Goal: Information Seeking & Learning: Learn about a topic

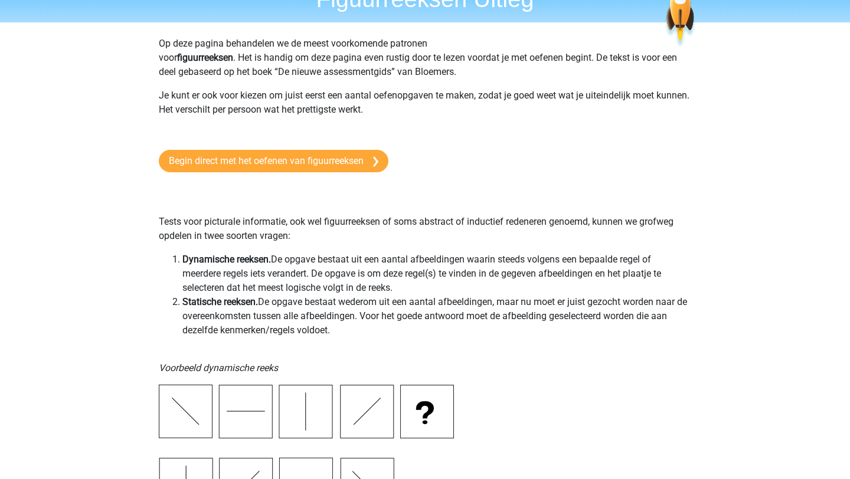
scroll to position [9, 0]
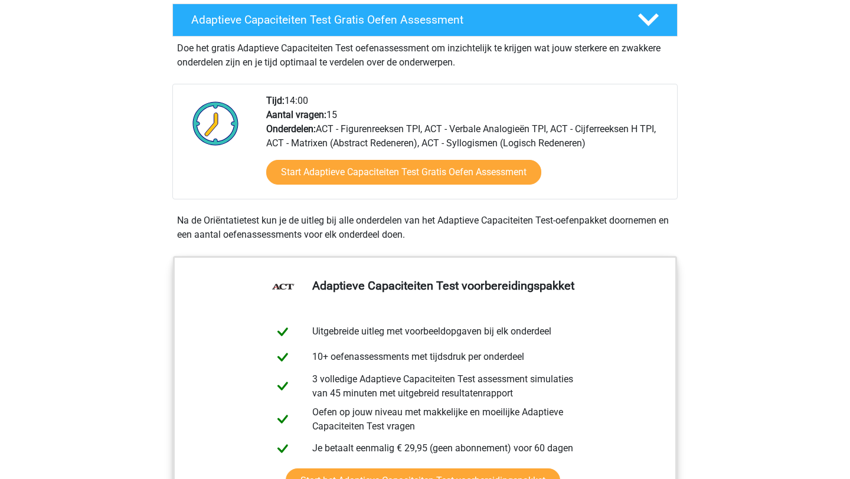
scroll to position [249, 0]
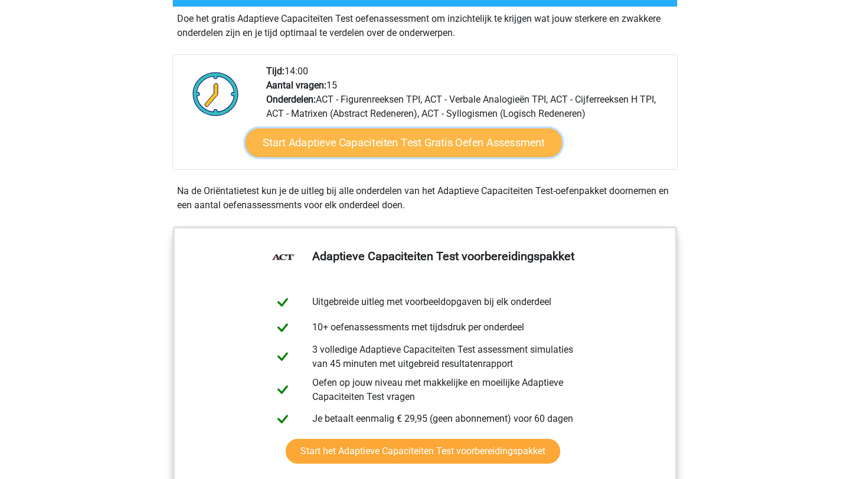
click at [514, 142] on link "Start Adaptieve Capaciteiten Test Gratis Oefen Assessment" at bounding box center [404, 143] width 316 height 28
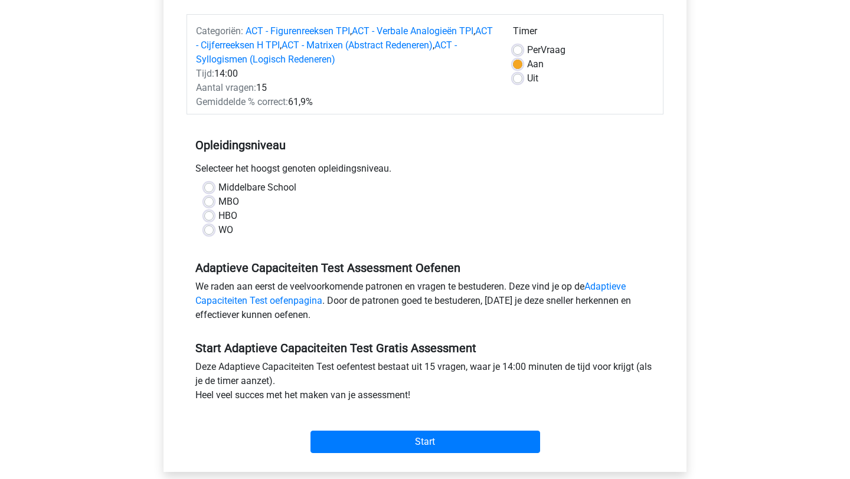
scroll to position [142, 0]
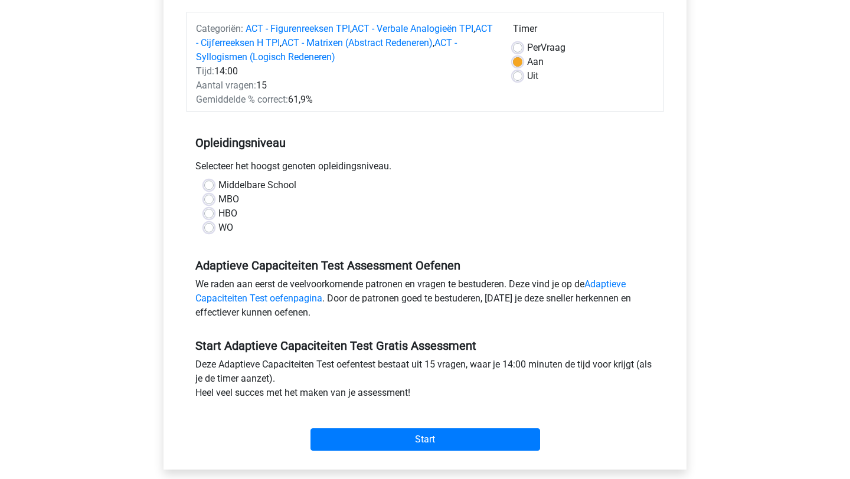
click at [218, 226] on label "WO" at bounding box center [225, 228] width 15 height 14
click at [204, 226] on input "WO" at bounding box center [208, 227] width 9 height 12
radio input "true"
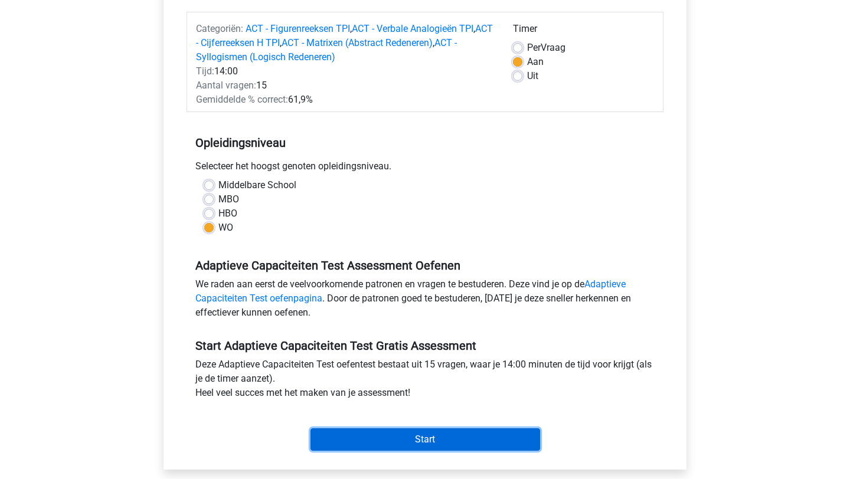
click at [398, 434] on input "Start" at bounding box center [425, 440] width 230 height 22
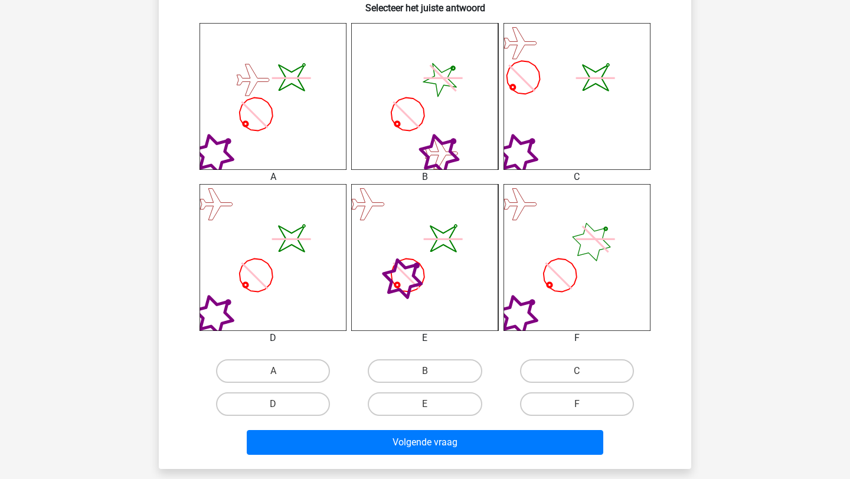
scroll to position [468, 0]
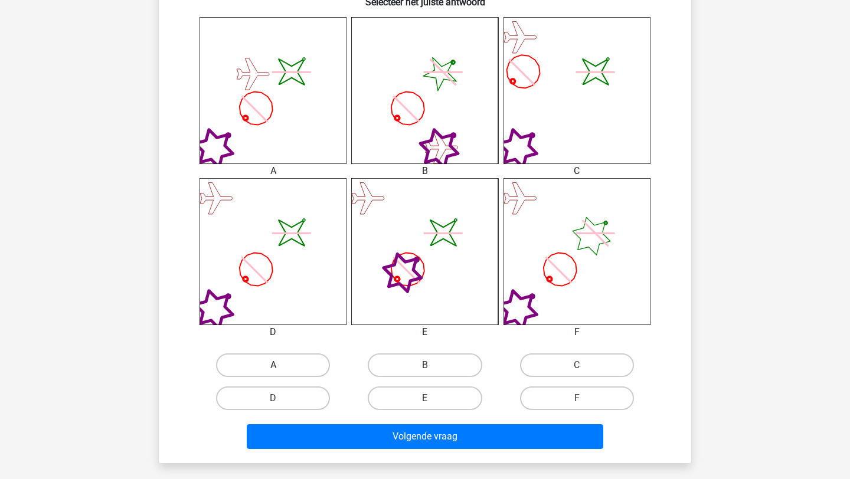
click at [273, 358] on label "A" at bounding box center [273, 366] width 114 height 24
click at [273, 365] on input "A" at bounding box center [277, 369] width 8 height 8
radio input "true"
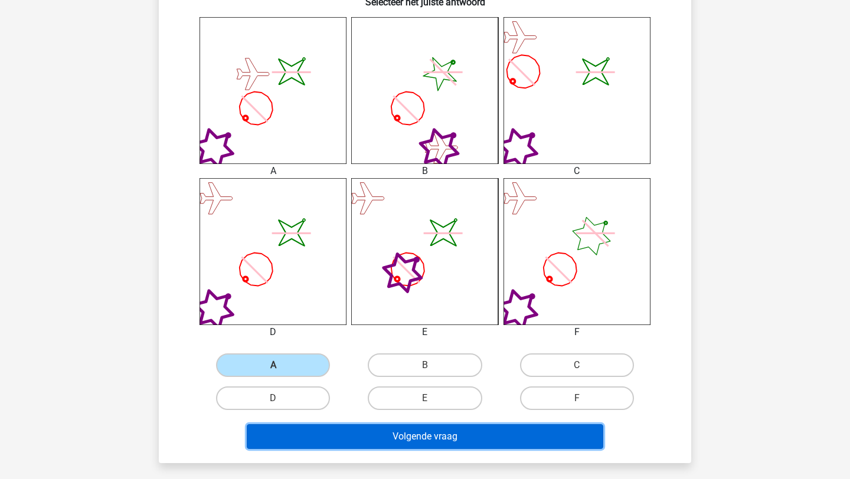
click at [313, 430] on button "Volgende vraag" at bounding box center [425, 436] width 357 height 25
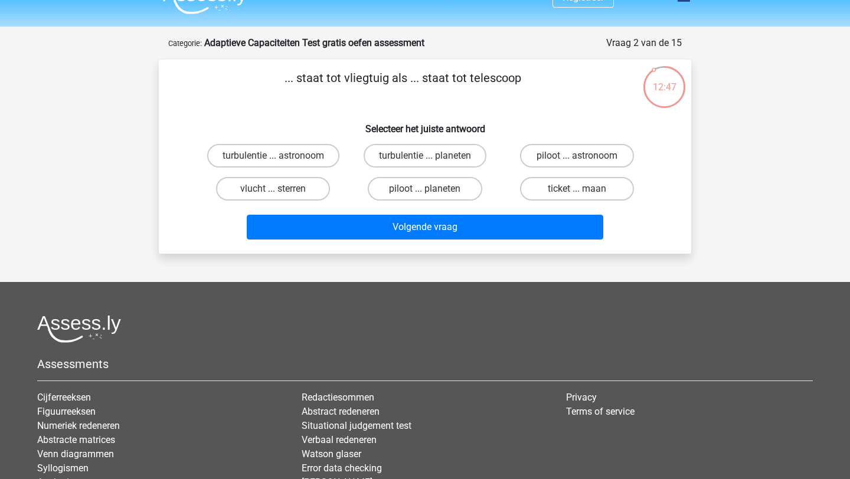
scroll to position [0, 0]
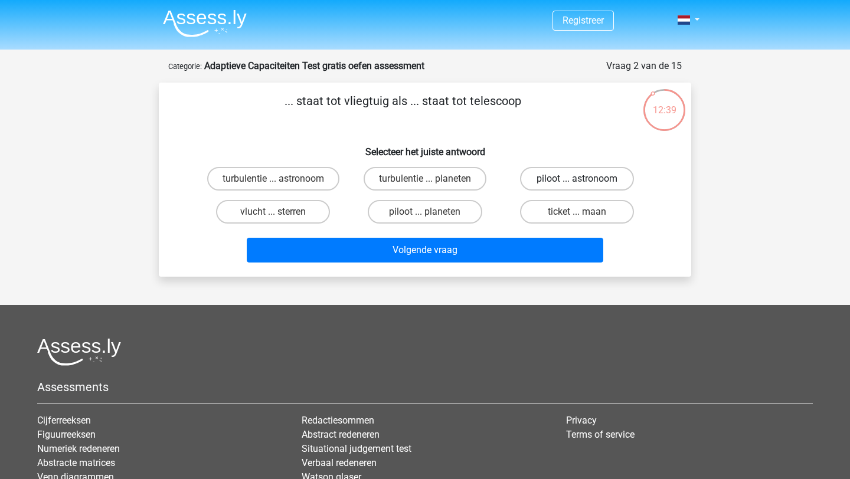
click at [555, 174] on label "piloot ... astronoom" at bounding box center [577, 179] width 114 height 24
click at [577, 179] on input "piloot ... astronoom" at bounding box center [581, 183] width 8 height 8
radio input "true"
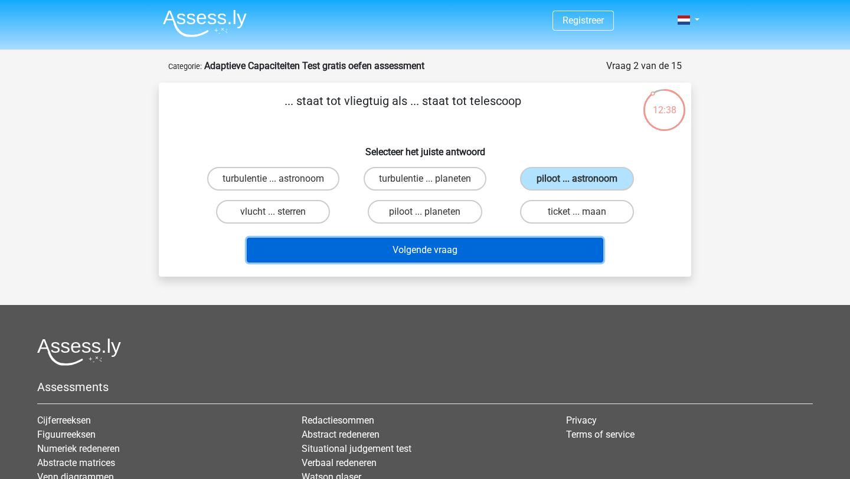
click at [499, 244] on button "Volgende vraag" at bounding box center [425, 250] width 357 height 25
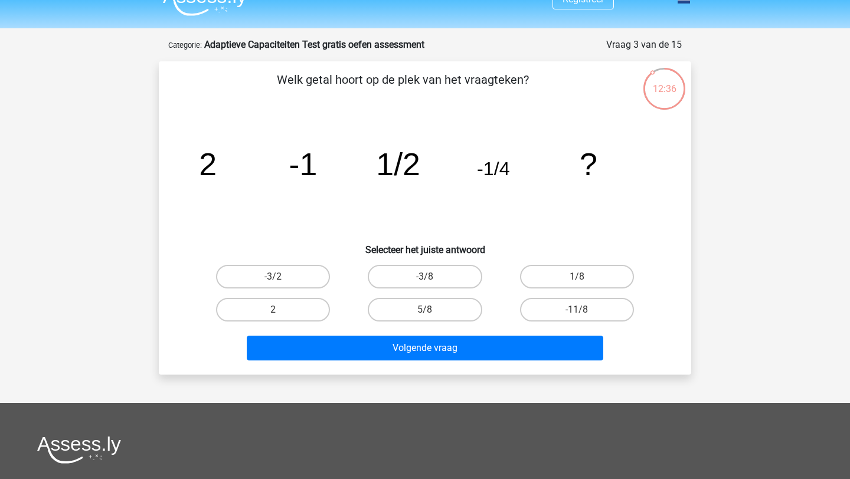
scroll to position [15, 0]
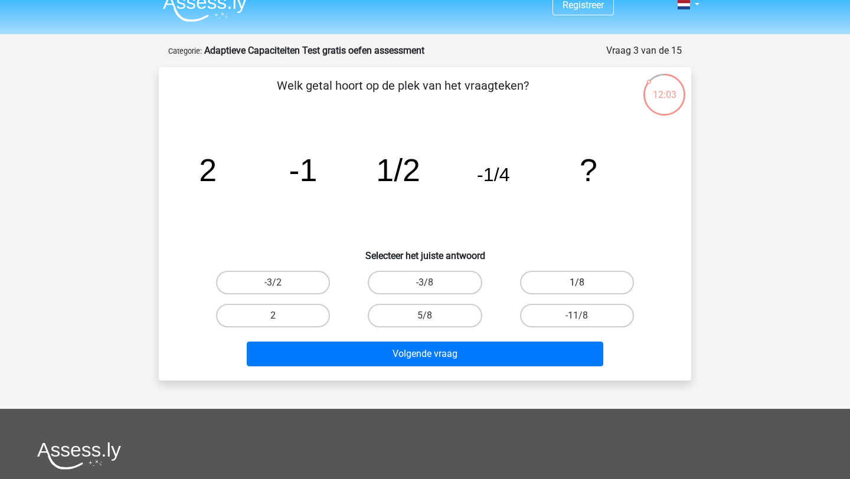
click at [547, 285] on label "1/8" at bounding box center [577, 283] width 114 height 24
click at [577, 285] on input "1/8" at bounding box center [581, 287] width 8 height 8
radio input "true"
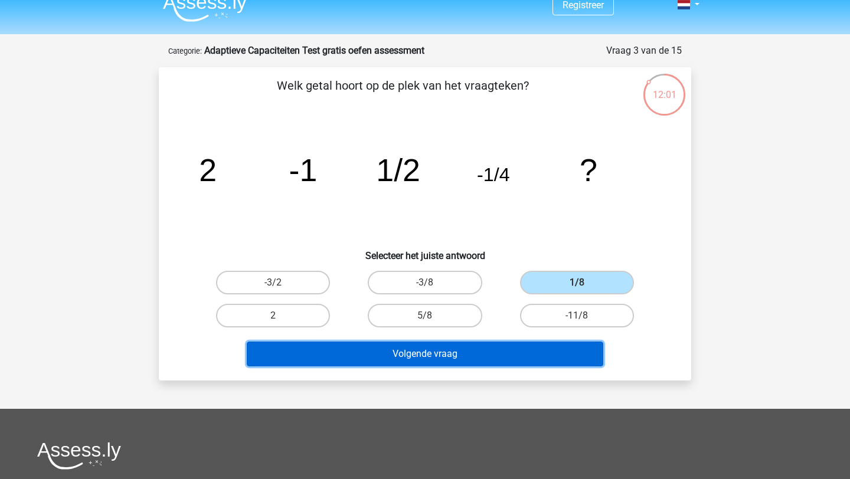
click at [517, 360] on button "Volgende vraag" at bounding box center [425, 354] width 357 height 25
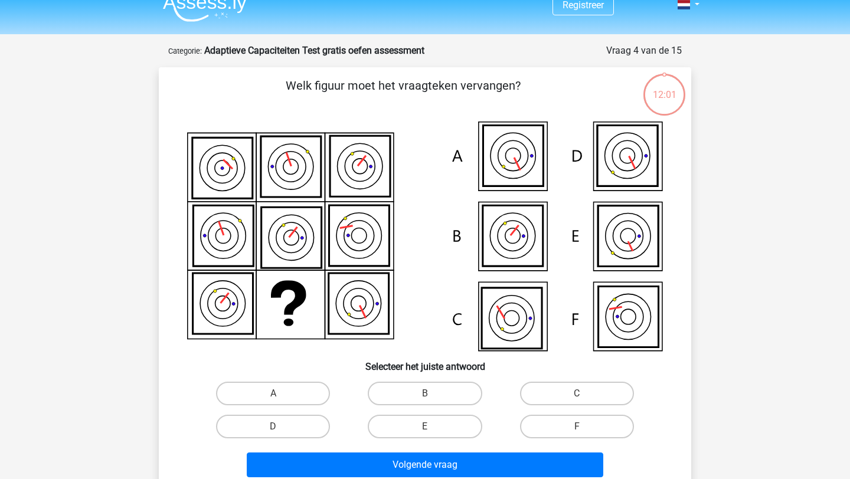
scroll to position [59, 0]
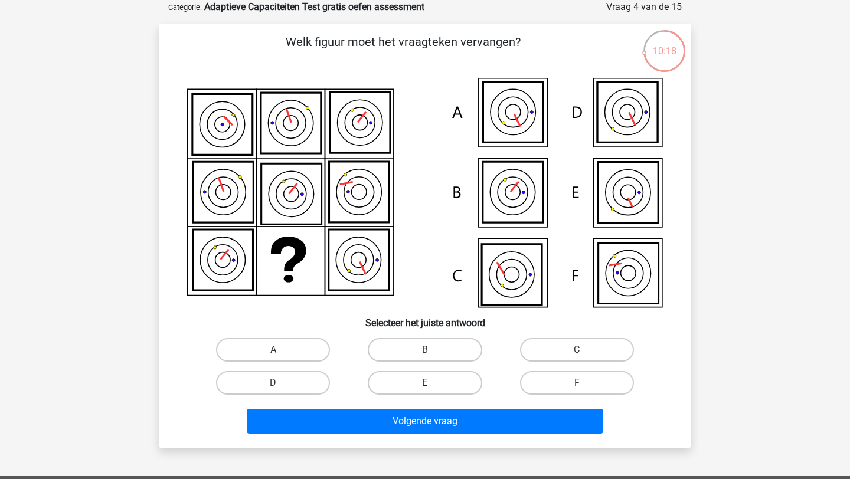
click at [436, 394] on label "E" at bounding box center [425, 383] width 114 height 24
click at [433, 391] on input "E" at bounding box center [429, 387] width 8 height 8
radio input "true"
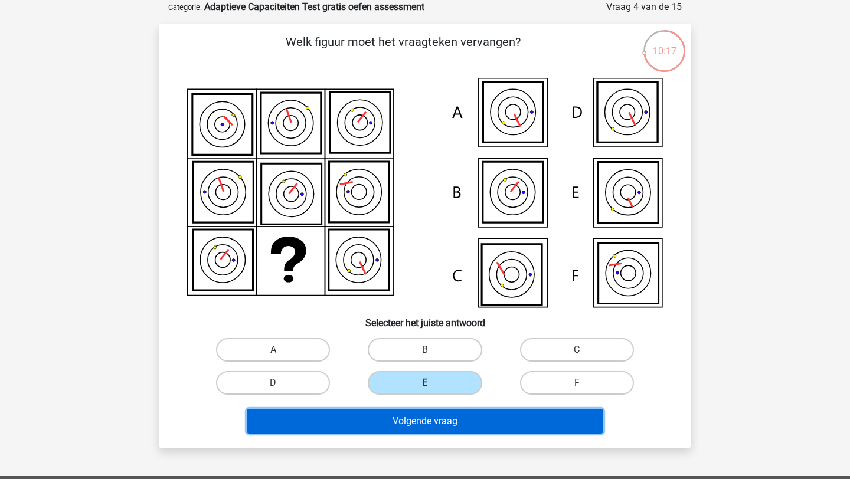
click at [430, 426] on button "Volgende vraag" at bounding box center [425, 421] width 357 height 25
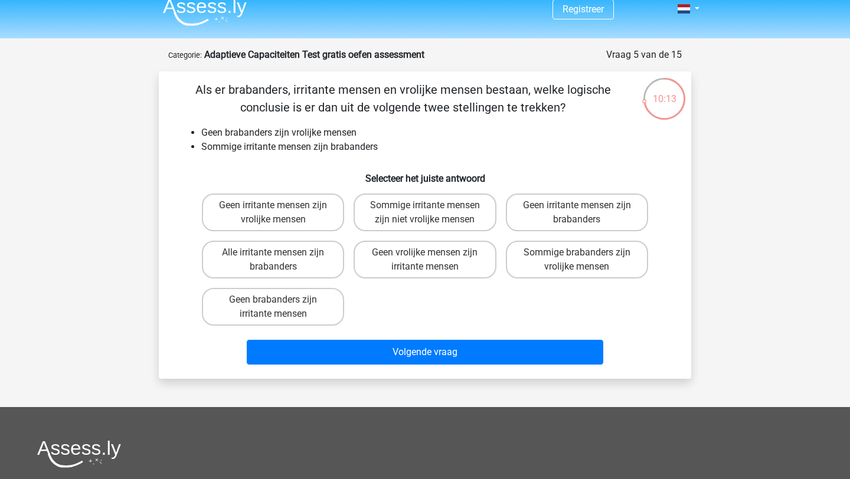
scroll to position [8, 0]
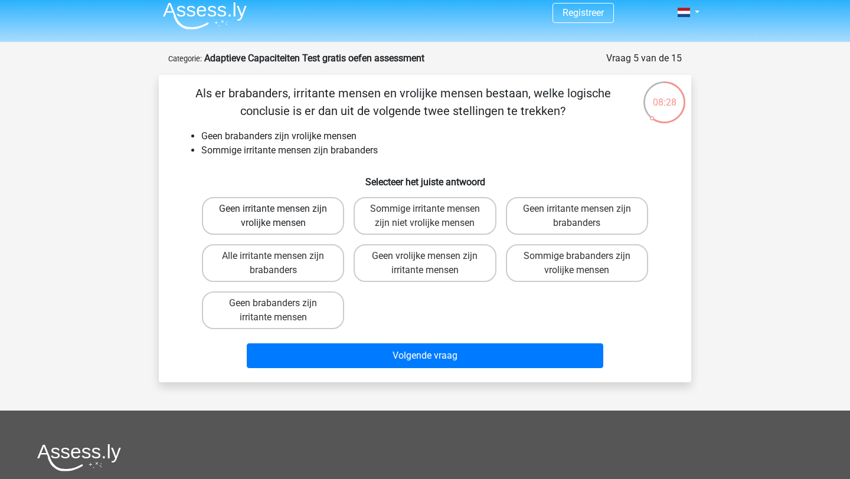
click at [306, 212] on label "Geen irritante mensen zijn vrolijke mensen" at bounding box center [273, 216] width 142 height 38
click at [281, 212] on input "Geen irritante mensen zijn vrolijke mensen" at bounding box center [277, 213] width 8 height 8
radio input "true"
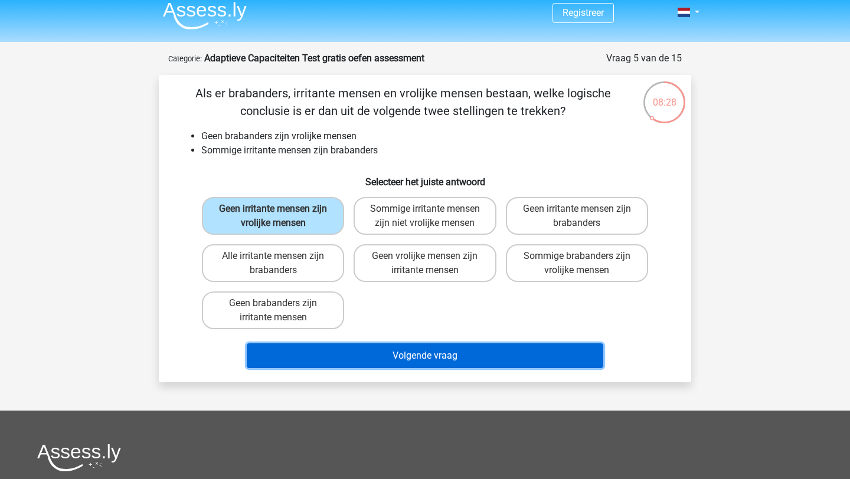
click at [383, 360] on button "Volgende vraag" at bounding box center [425, 356] width 357 height 25
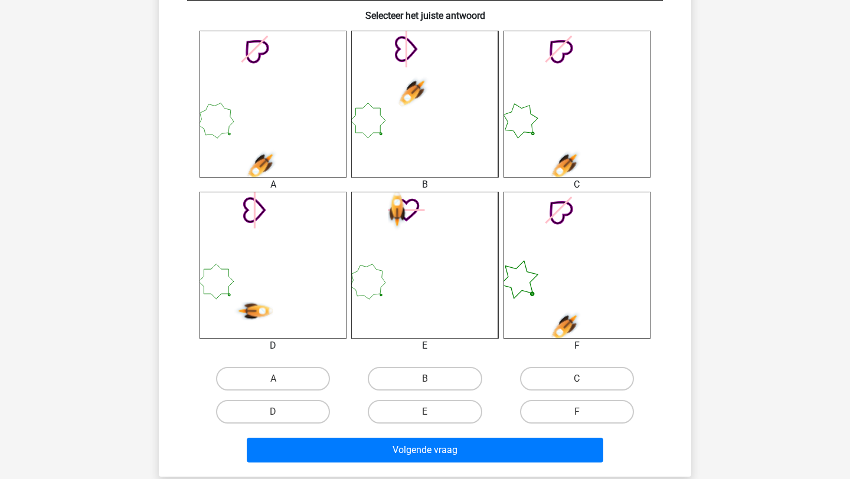
scroll to position [475, 0]
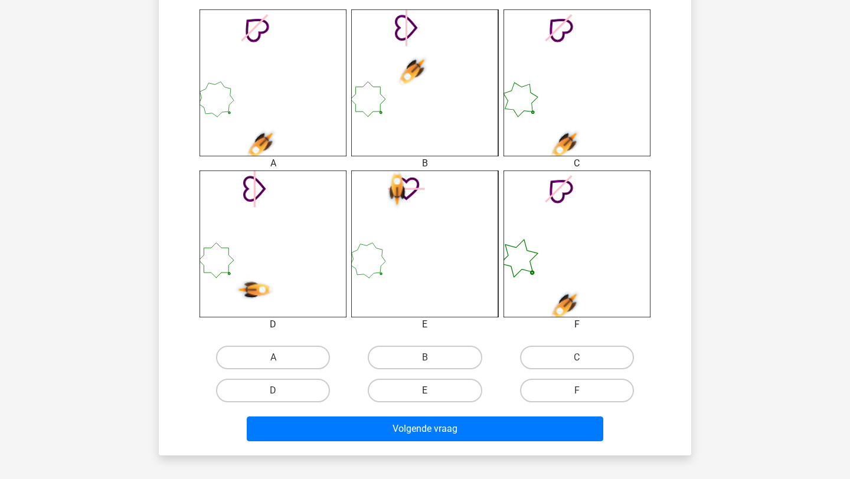
click at [406, 391] on label "E" at bounding box center [425, 391] width 114 height 24
click at [425, 391] on input "E" at bounding box center [429, 395] width 8 height 8
radio input "true"
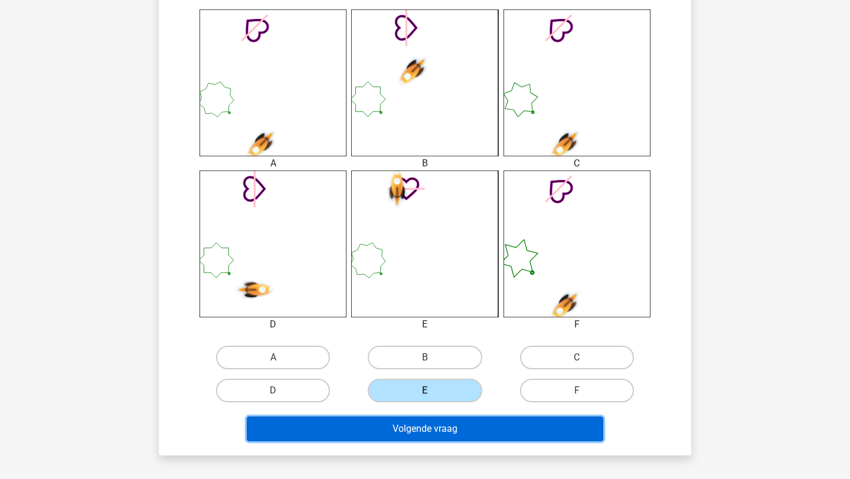
click at [406, 433] on button "Volgende vraag" at bounding box center [425, 429] width 357 height 25
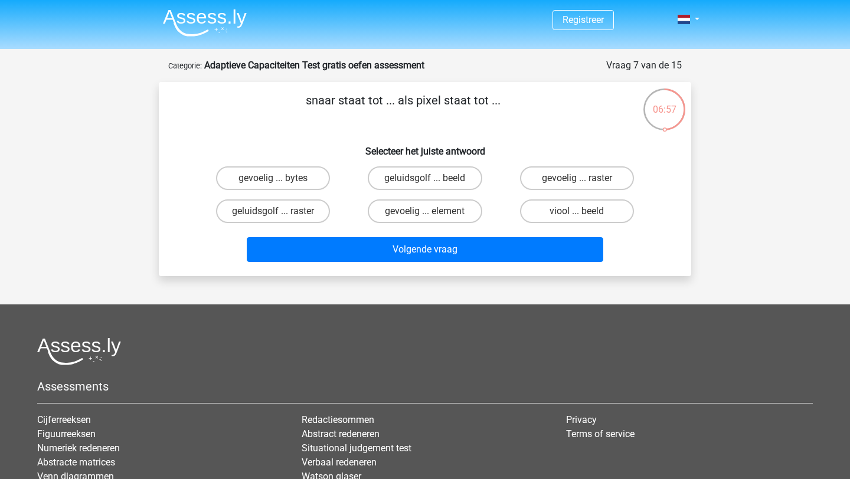
scroll to position [0, 0]
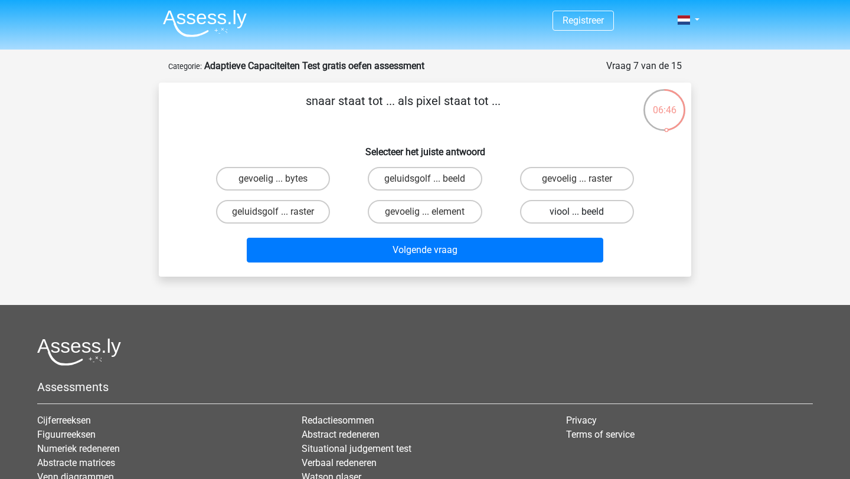
click at [617, 208] on label "viool ... beeld" at bounding box center [577, 212] width 114 height 24
click at [584, 212] on input "viool ... beeld" at bounding box center [581, 216] width 8 height 8
radio input "true"
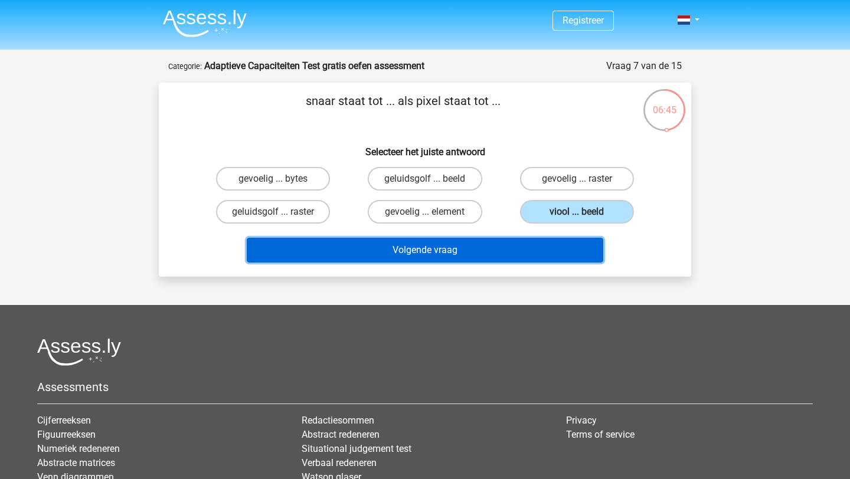
click at [559, 253] on button "Volgende vraag" at bounding box center [425, 250] width 357 height 25
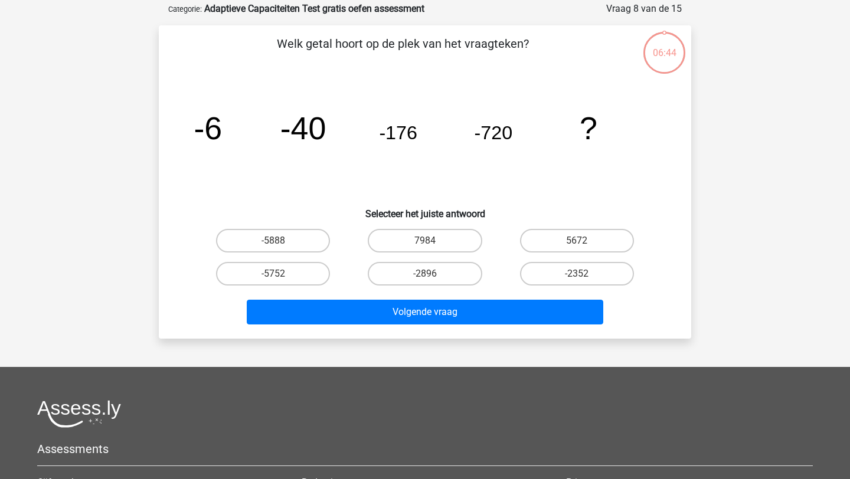
scroll to position [59, 0]
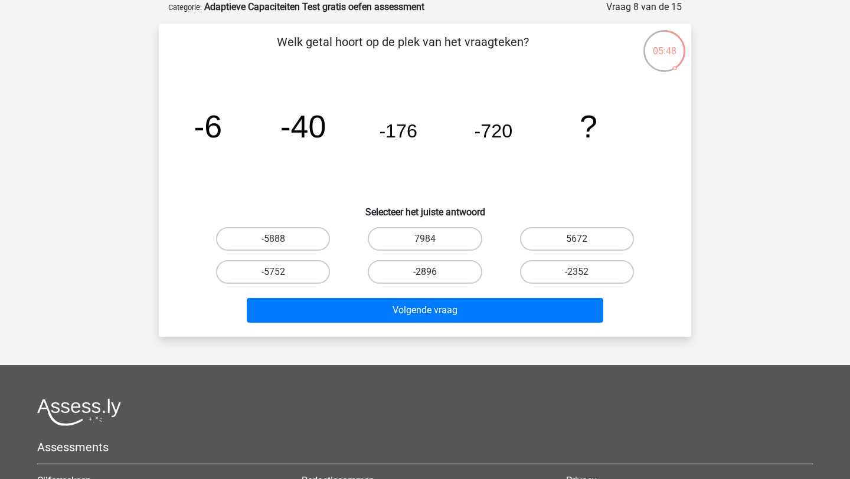
click at [401, 264] on label "-2896" at bounding box center [425, 272] width 114 height 24
click at [425, 272] on input "-2896" at bounding box center [429, 276] width 8 height 8
radio input "true"
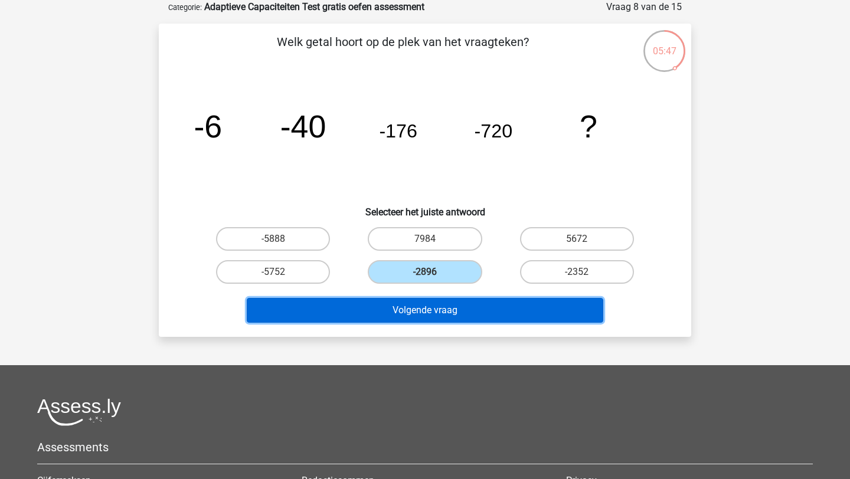
click at [409, 311] on button "Volgende vraag" at bounding box center [425, 310] width 357 height 25
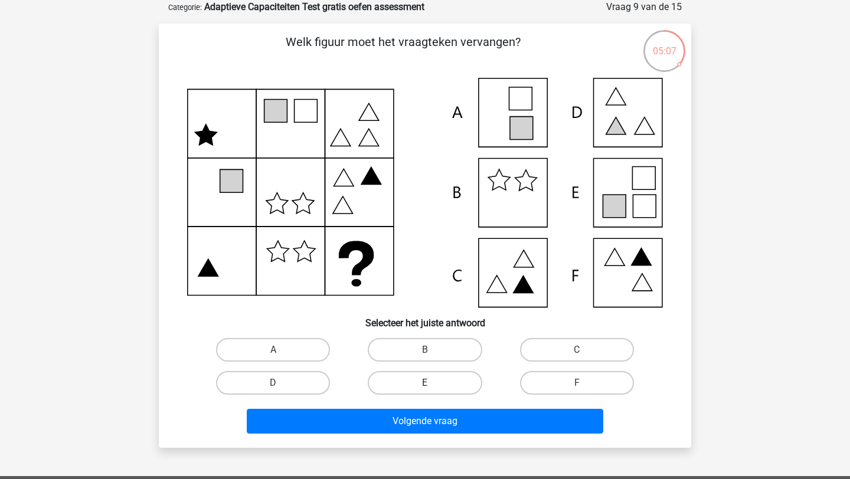
click at [438, 383] on label "E" at bounding box center [425, 383] width 114 height 24
click at [433, 383] on input "E" at bounding box center [429, 387] width 8 height 8
radio input "true"
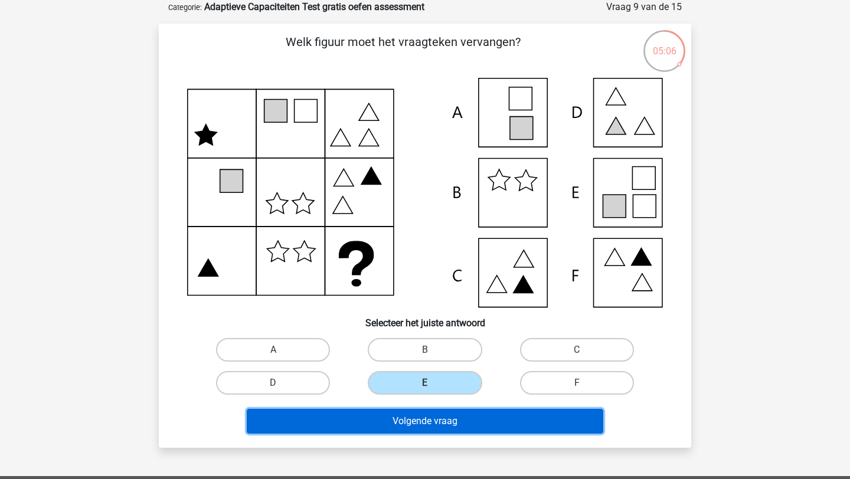
click at [423, 418] on button "Volgende vraag" at bounding box center [425, 421] width 357 height 25
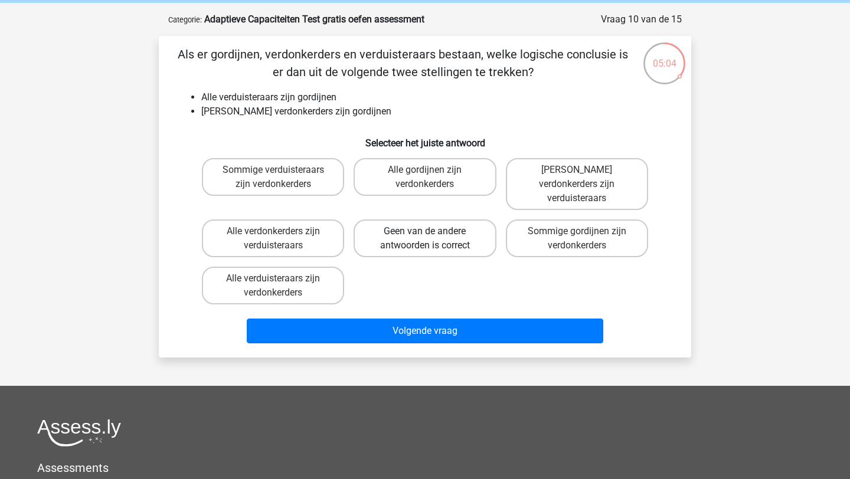
scroll to position [40, 0]
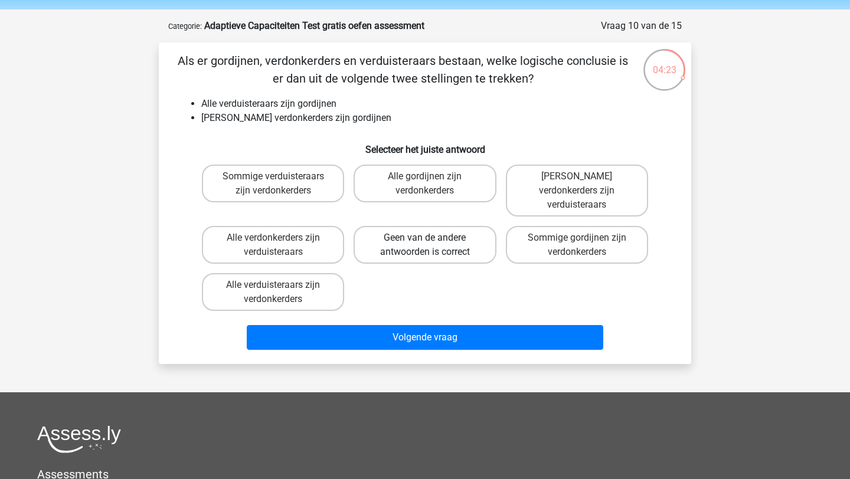
click at [380, 226] on label "Geen van de andere antwoorden is correct" at bounding box center [425, 245] width 142 height 38
click at [425, 238] on input "Geen van de andere antwoorden is correct" at bounding box center [429, 242] width 8 height 8
radio input "true"
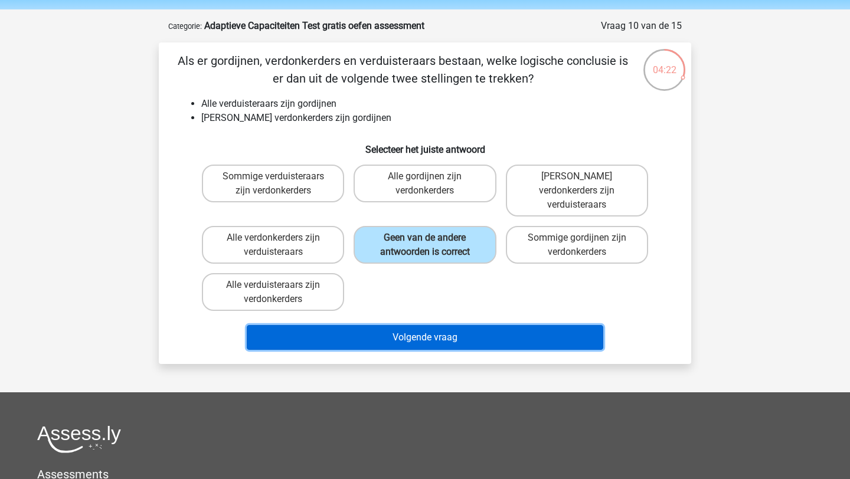
click at [395, 325] on button "Volgende vraag" at bounding box center [425, 337] width 357 height 25
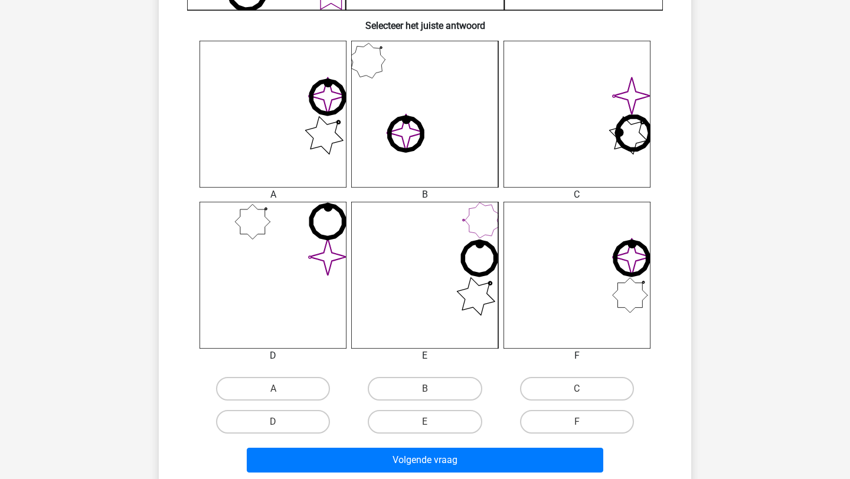
scroll to position [447, 0]
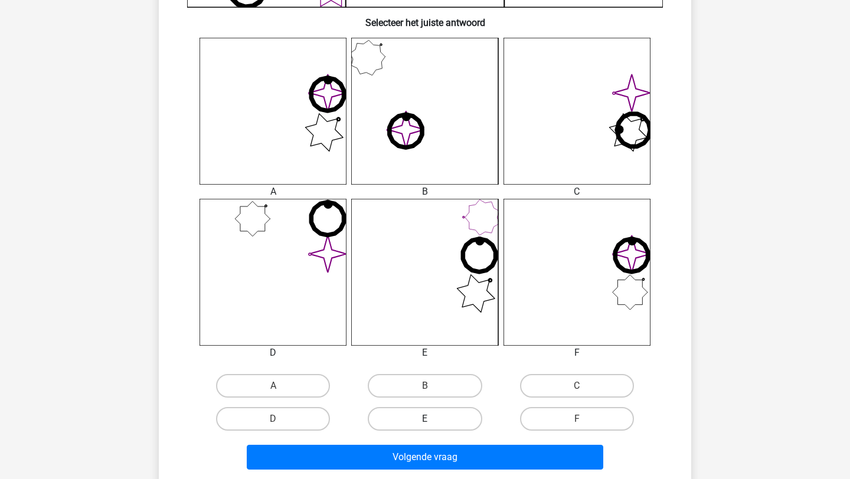
click at [423, 430] on label "E" at bounding box center [425, 419] width 114 height 24
click at [425, 427] on input "E" at bounding box center [429, 423] width 8 height 8
radio input "true"
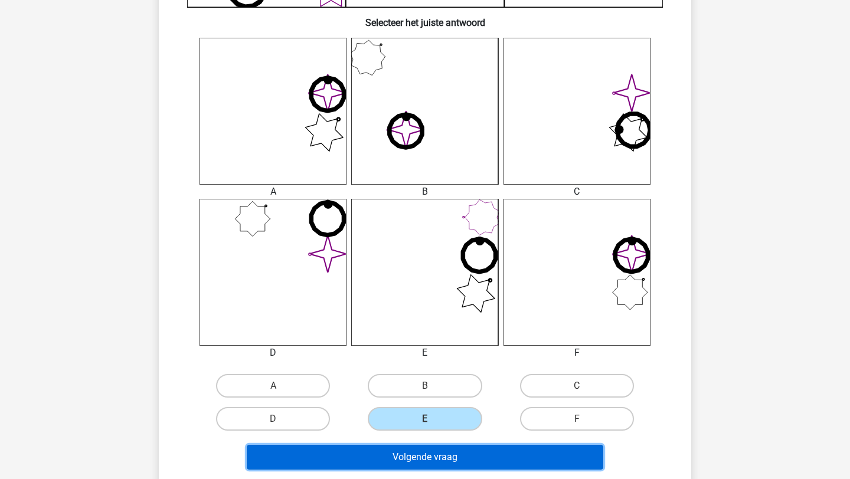
click at [430, 459] on button "Volgende vraag" at bounding box center [425, 457] width 357 height 25
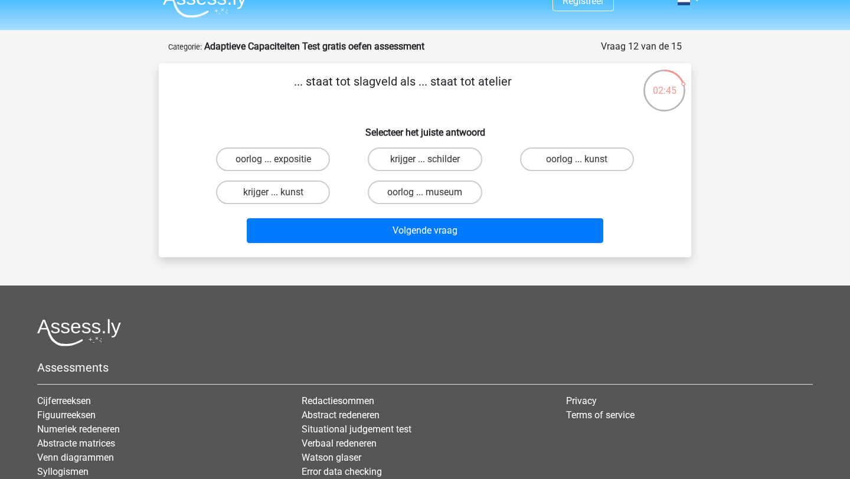
scroll to position [9, 0]
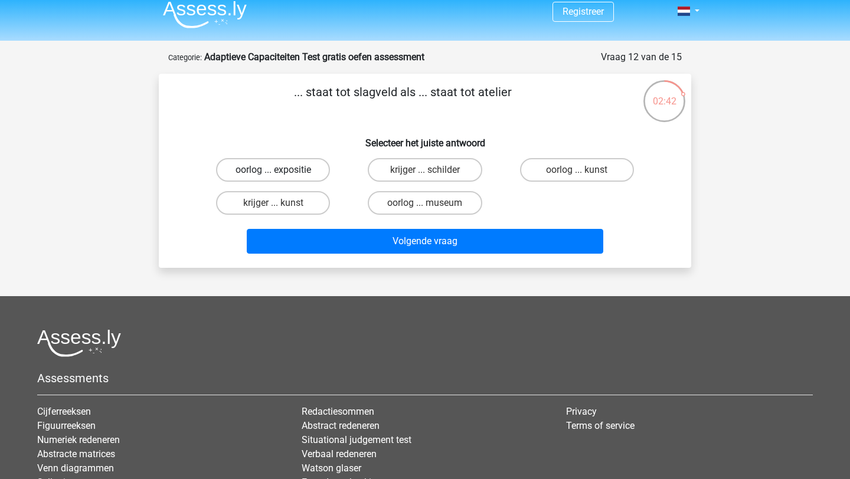
click at [309, 171] on label "oorlog ... expositie" at bounding box center [273, 170] width 114 height 24
click at [281, 171] on input "oorlog ... expositie" at bounding box center [277, 174] width 8 height 8
radio input "true"
click at [306, 203] on label "krijger ... kunst" at bounding box center [273, 203] width 114 height 24
click at [281, 203] on input "krijger ... kunst" at bounding box center [277, 207] width 8 height 8
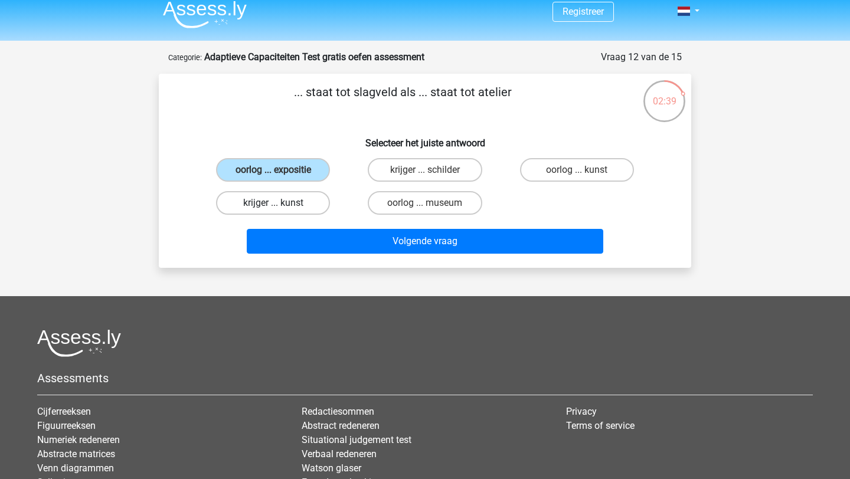
radio input "true"
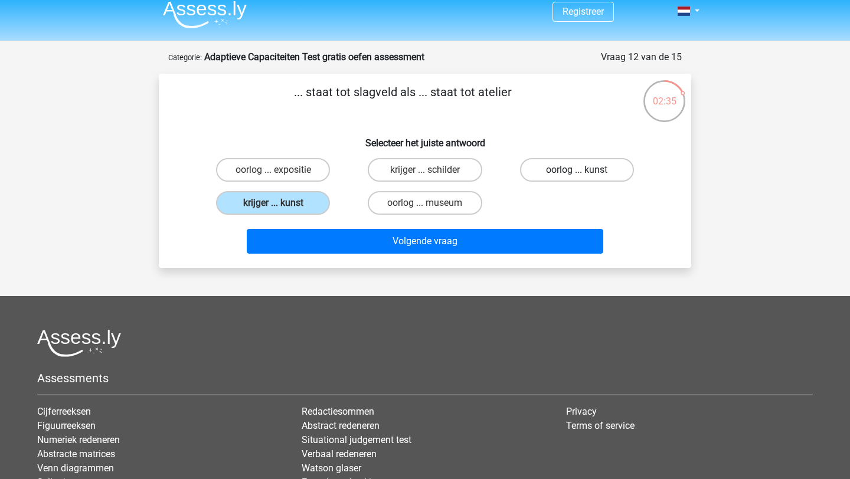
click at [546, 176] on label "oorlog ... kunst" at bounding box center [577, 170] width 114 height 24
click at [577, 176] on input "oorlog ... kunst" at bounding box center [581, 174] width 8 height 8
radio input "true"
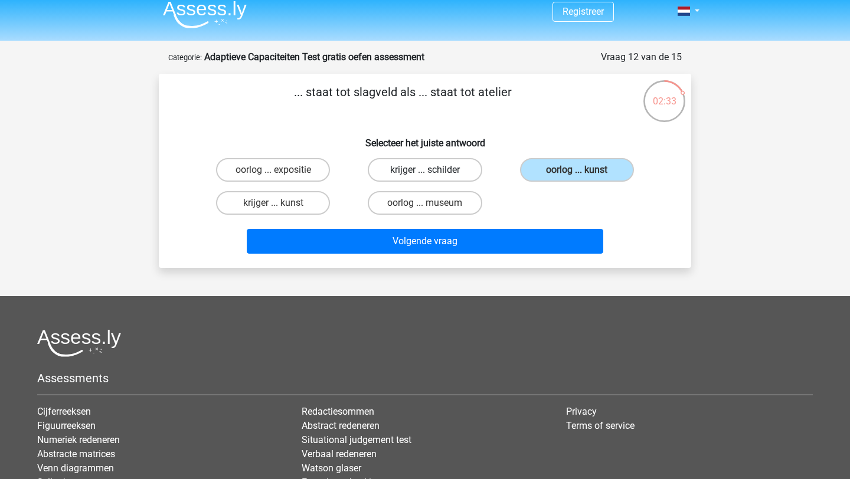
click at [456, 165] on label "krijger ... schilder" at bounding box center [425, 170] width 114 height 24
click at [433, 170] on input "krijger ... schilder" at bounding box center [429, 174] width 8 height 8
radio input "true"
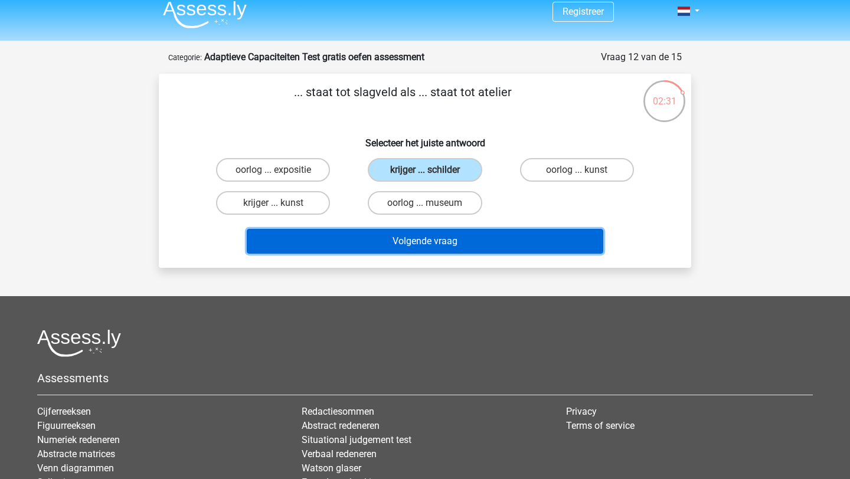
click at [449, 243] on button "Volgende vraag" at bounding box center [425, 241] width 357 height 25
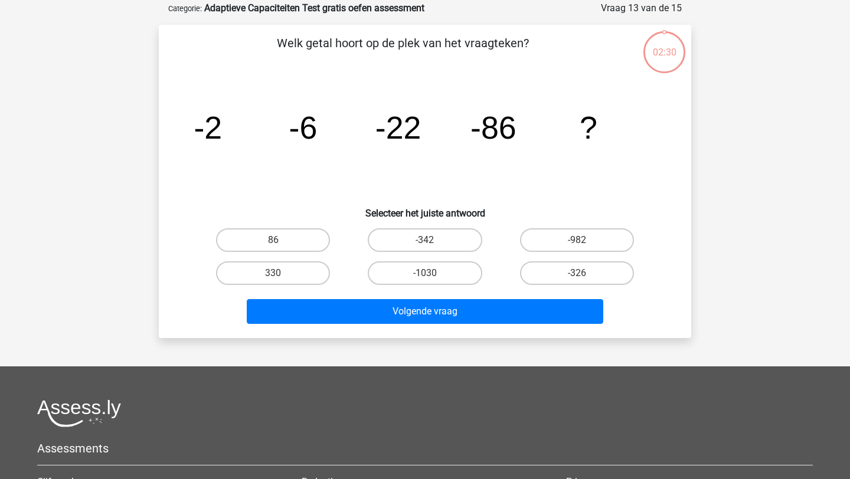
scroll to position [59, 0]
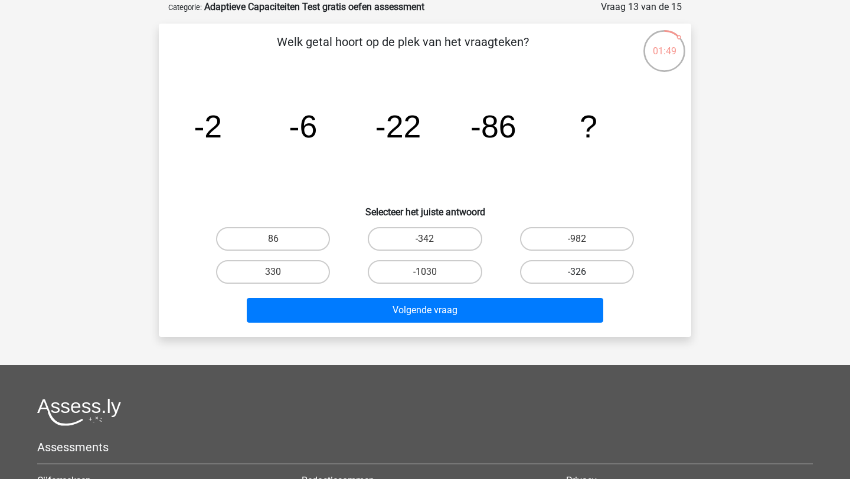
click at [571, 267] on label "-326" at bounding box center [577, 272] width 114 height 24
click at [577, 272] on input "-326" at bounding box center [581, 276] width 8 height 8
radio input "true"
click at [453, 234] on label "-342" at bounding box center [425, 239] width 114 height 24
click at [433, 239] on input "-342" at bounding box center [429, 243] width 8 height 8
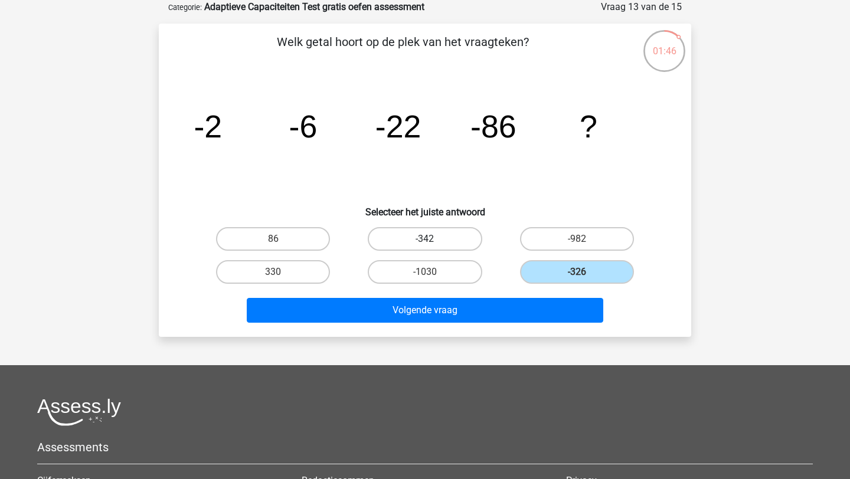
radio input "true"
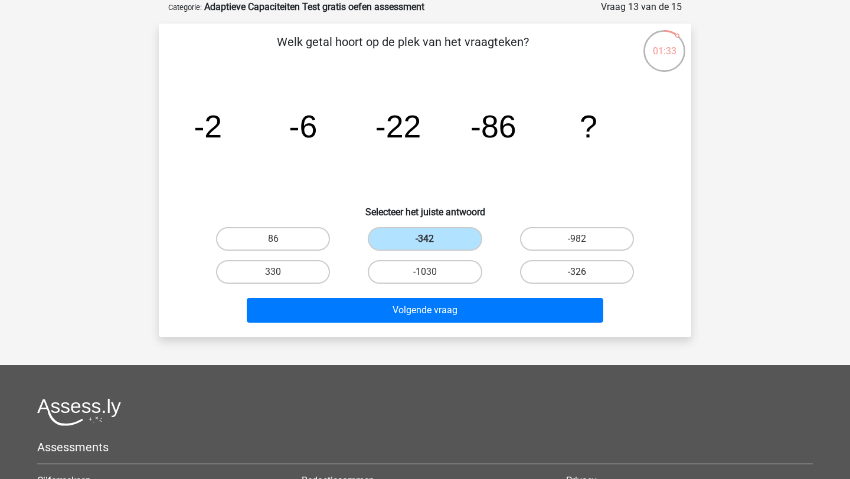
click at [534, 276] on label "-326" at bounding box center [577, 272] width 114 height 24
click at [577, 276] on input "-326" at bounding box center [581, 276] width 8 height 8
radio input "true"
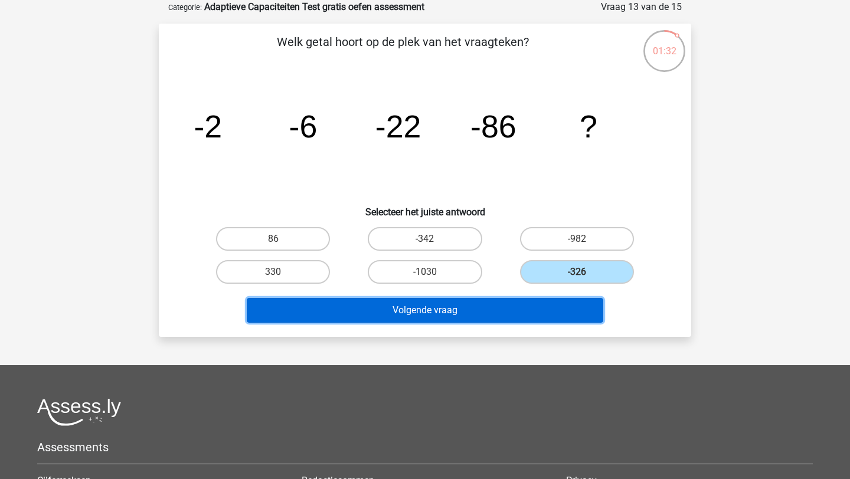
click at [528, 303] on button "Volgende vraag" at bounding box center [425, 310] width 357 height 25
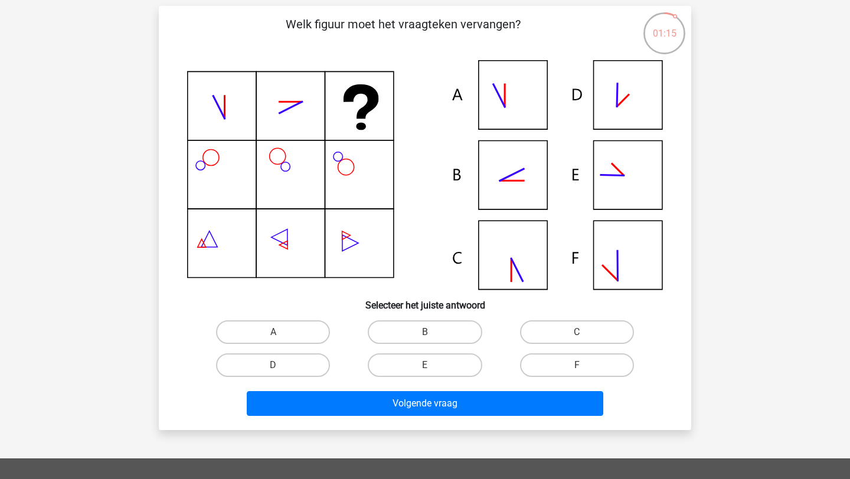
scroll to position [81, 0]
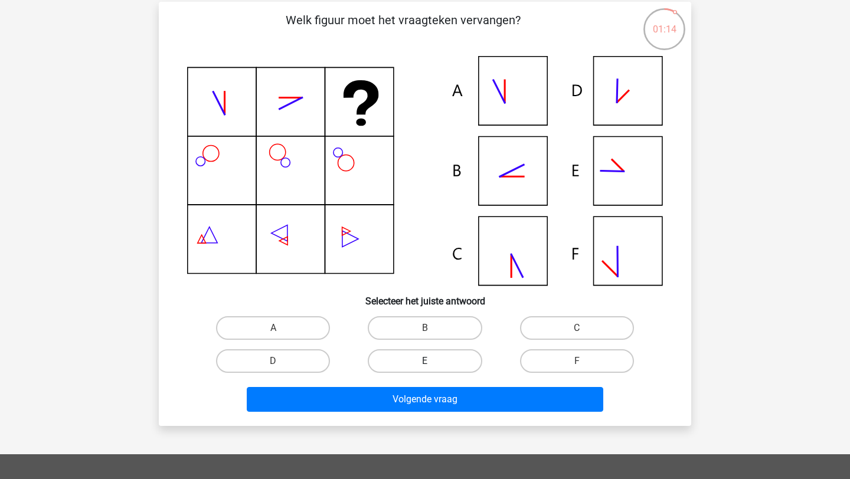
click at [446, 358] on label "E" at bounding box center [425, 361] width 114 height 24
click at [433, 361] on input "E" at bounding box center [429, 365] width 8 height 8
radio input "true"
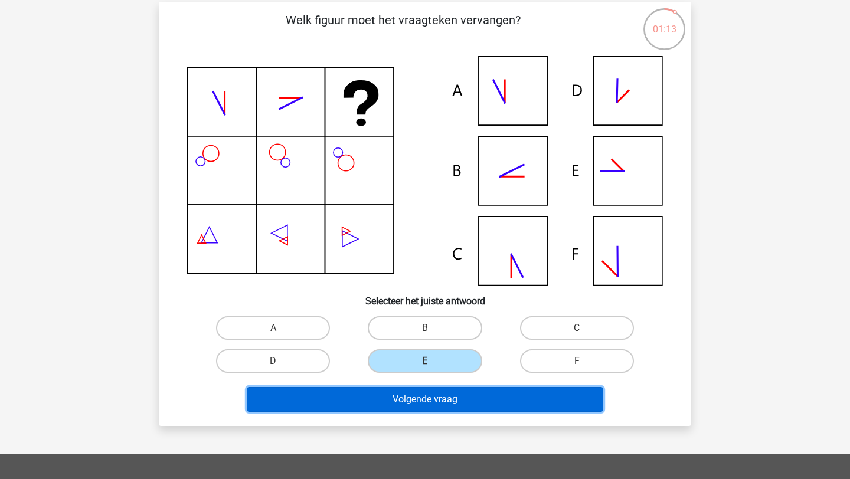
click at [446, 391] on button "Volgende vraag" at bounding box center [425, 399] width 357 height 25
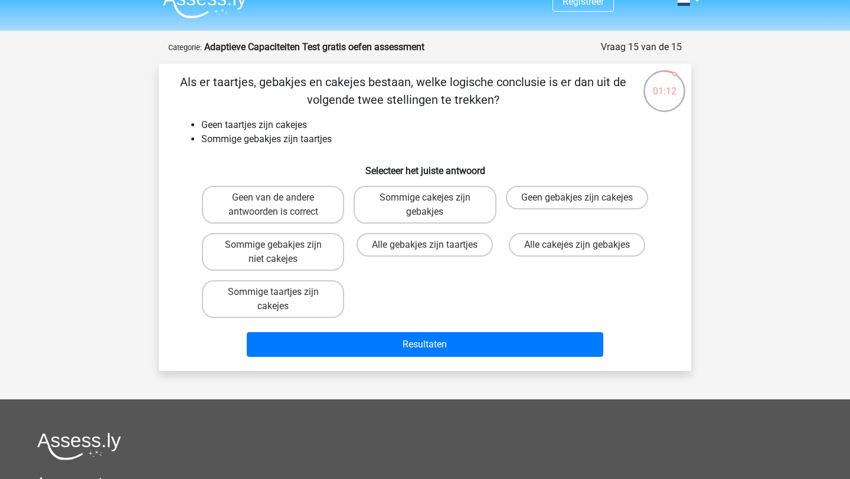
scroll to position [0, 0]
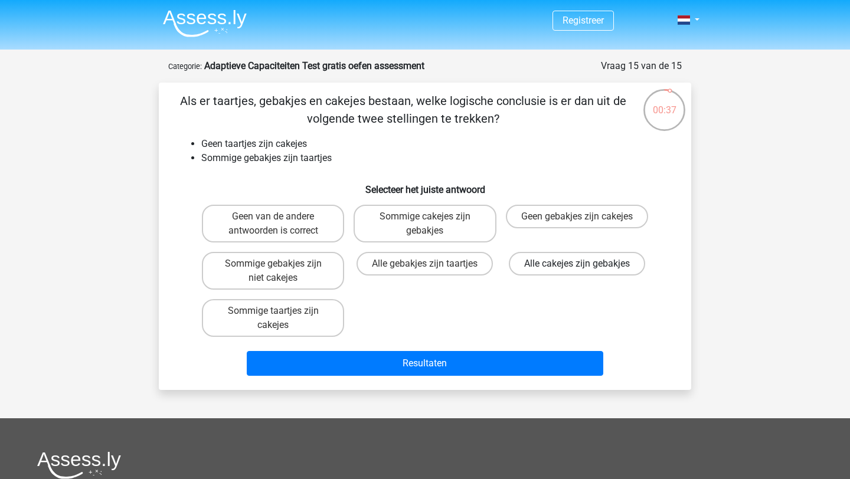
click at [553, 263] on label "Alle cakejes zijn gebakjes" at bounding box center [577, 264] width 136 height 24
click at [577, 264] on input "Alle cakejes zijn gebakjes" at bounding box center [581, 268] width 8 height 8
radio input "true"
click at [548, 311] on div "Geen van de andere antwoorden is correct Sommige cakejes zijn gebakjes Geen geb…" at bounding box center [425, 271] width 456 height 142
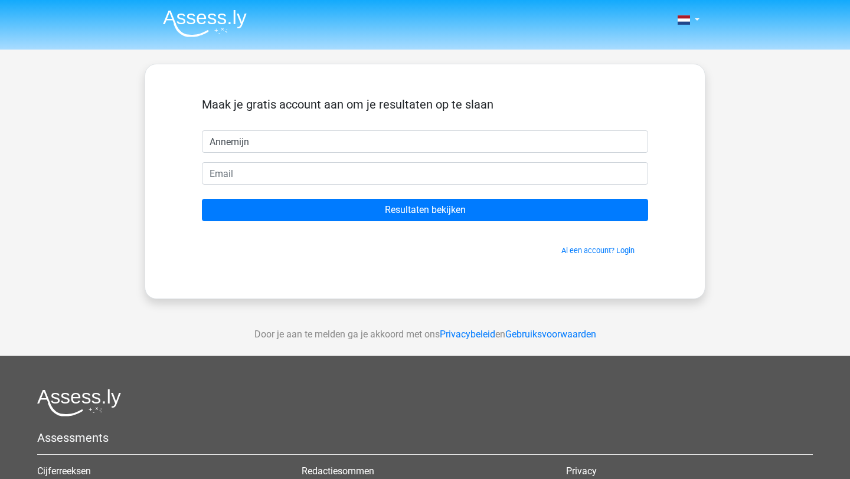
type input "Annemijn"
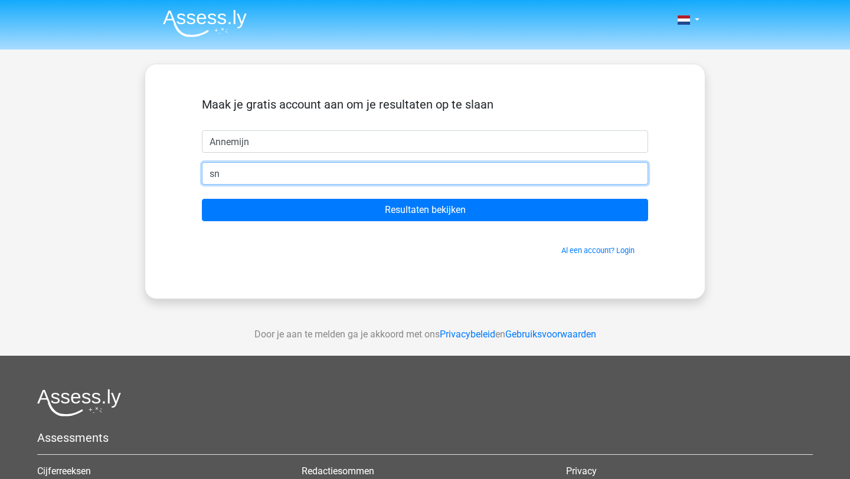
type input "s"
type input "[EMAIL_ADDRESS][DOMAIN_NAME]"
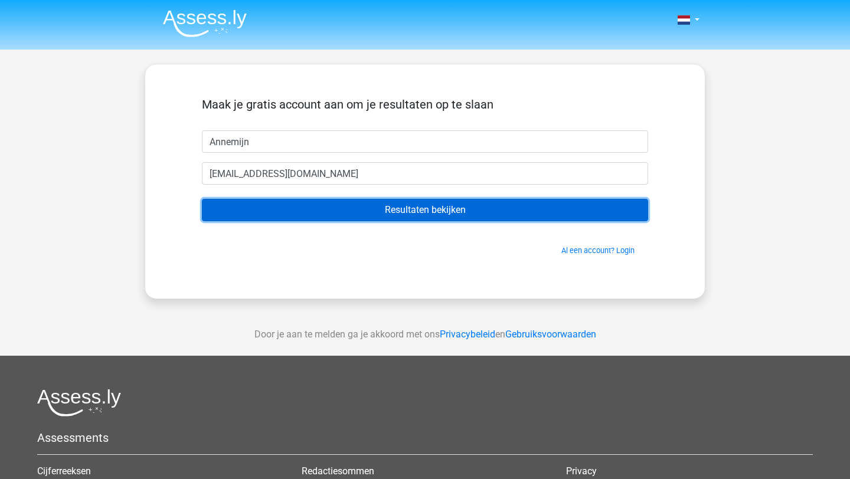
click at [440, 205] on input "Resultaten bekijken" at bounding box center [425, 210] width 446 height 22
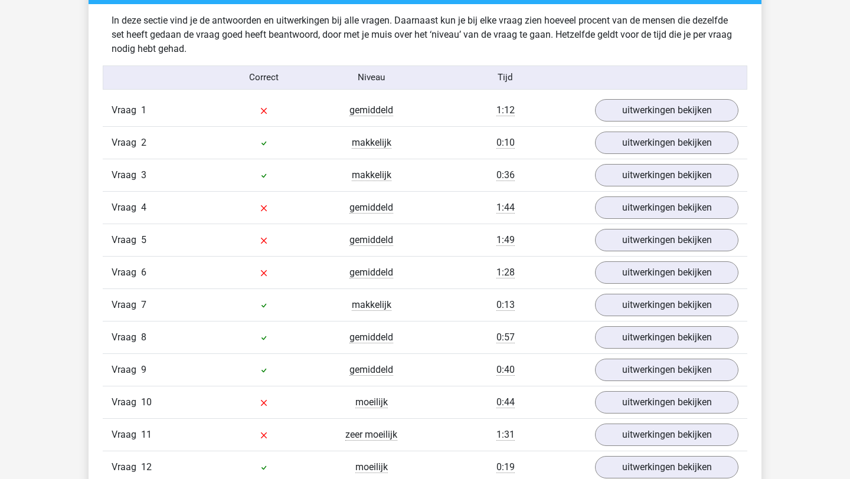
scroll to position [1313, 0]
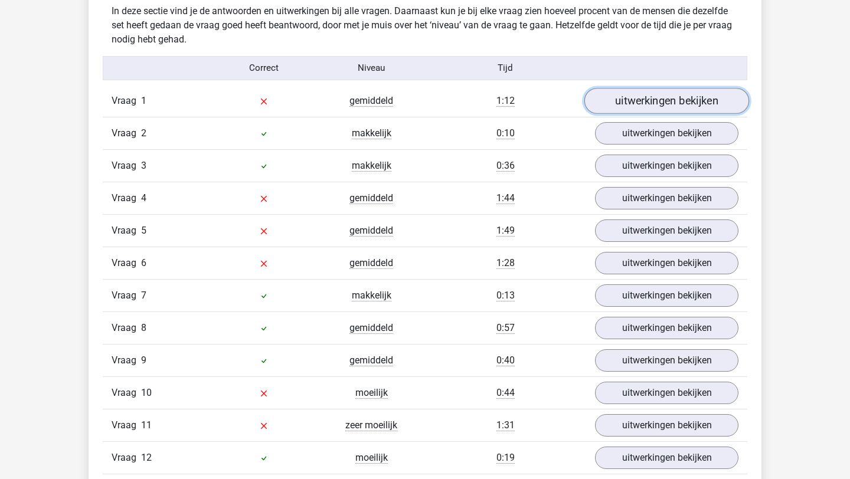
click at [640, 98] on link "uitwerkingen bekijken" at bounding box center [666, 101] width 165 height 26
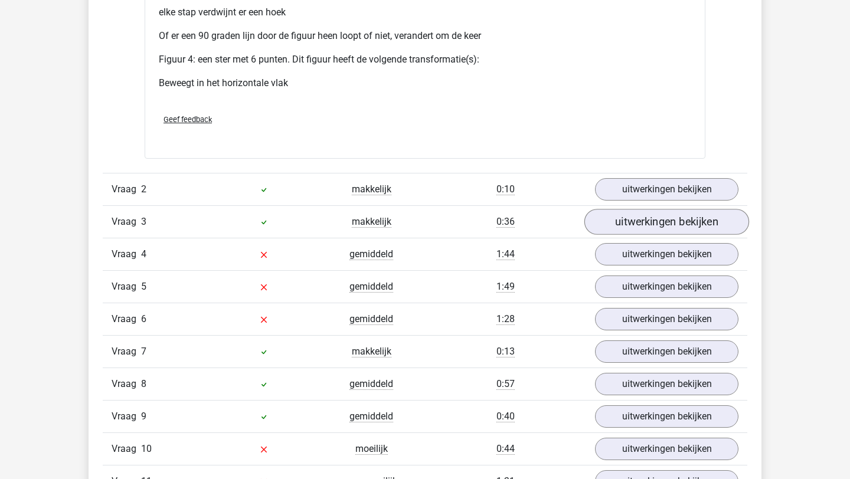
scroll to position [2406, 0]
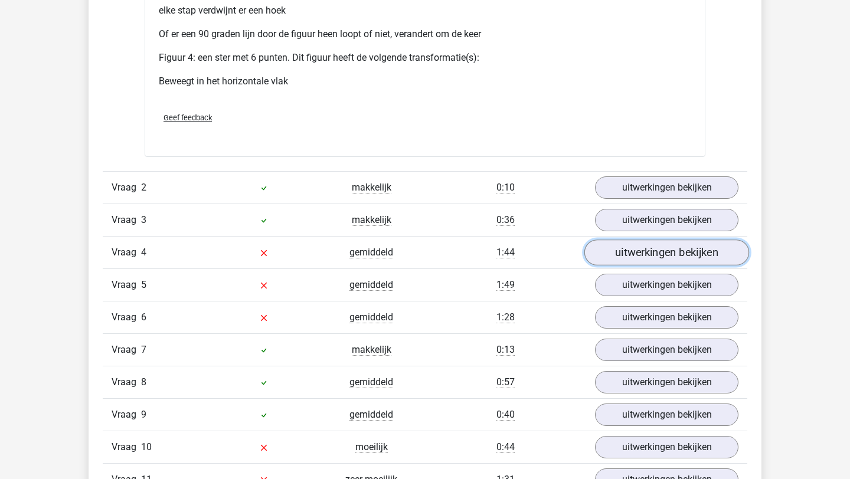
click at [656, 249] on link "uitwerkingen bekijken" at bounding box center [666, 253] width 165 height 26
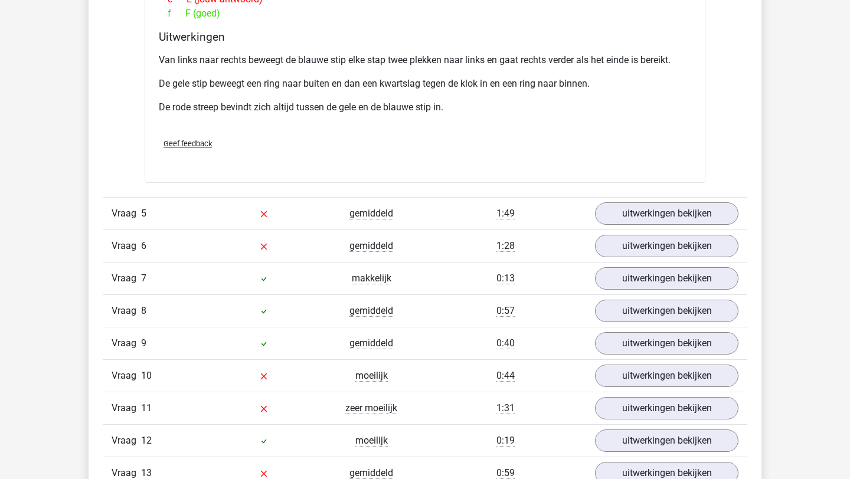
scroll to position [3149, 0]
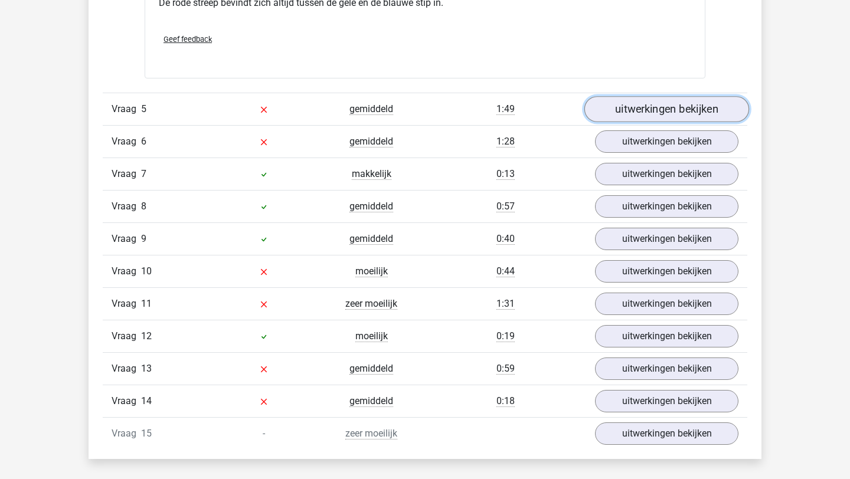
click at [652, 109] on link "uitwerkingen bekijken" at bounding box center [666, 110] width 165 height 26
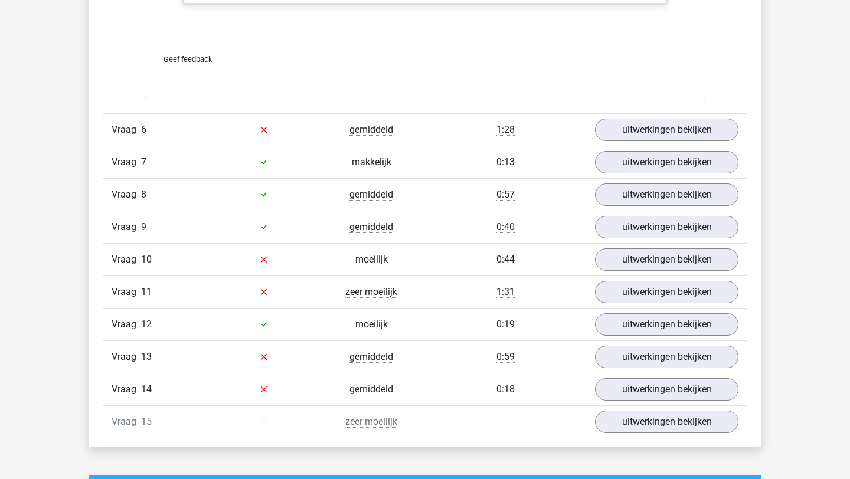
scroll to position [3817, 0]
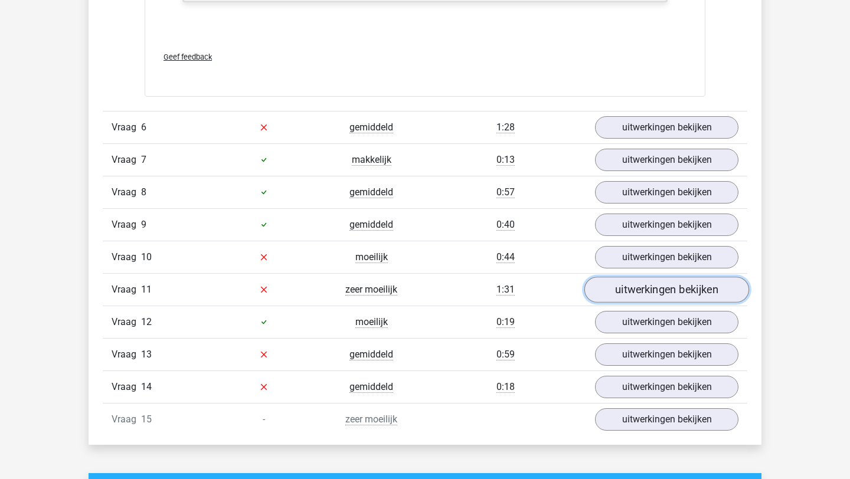
click at [619, 288] on link "uitwerkingen bekijken" at bounding box center [666, 290] width 165 height 26
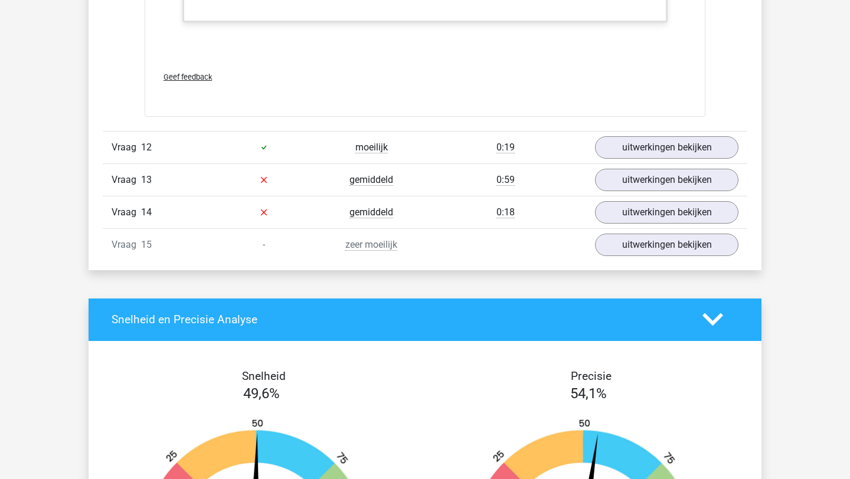
scroll to position [5229, 0]
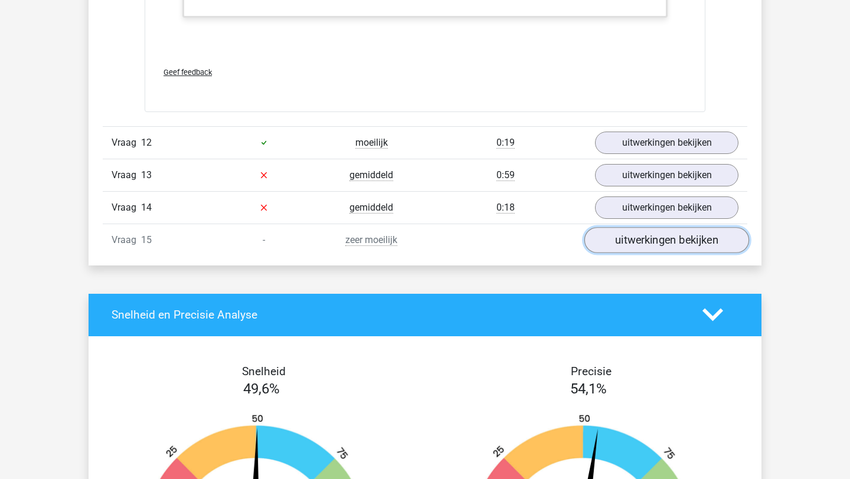
click at [665, 241] on link "uitwerkingen bekijken" at bounding box center [666, 240] width 165 height 26
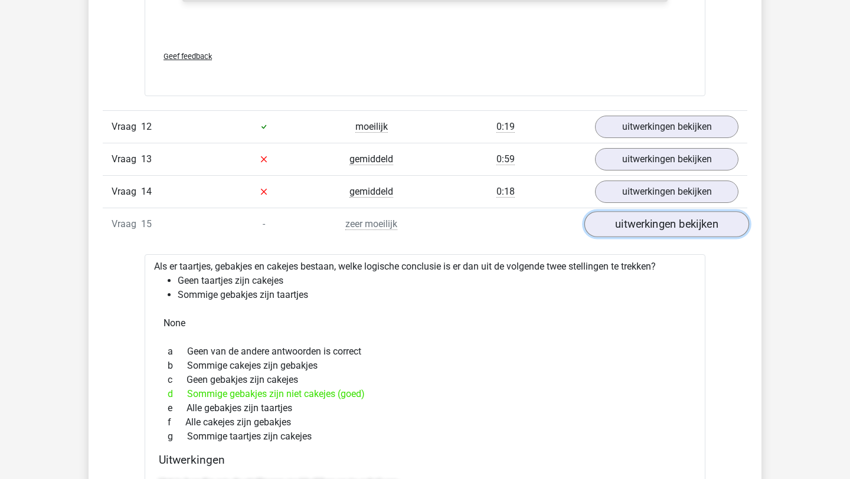
scroll to position [5246, 0]
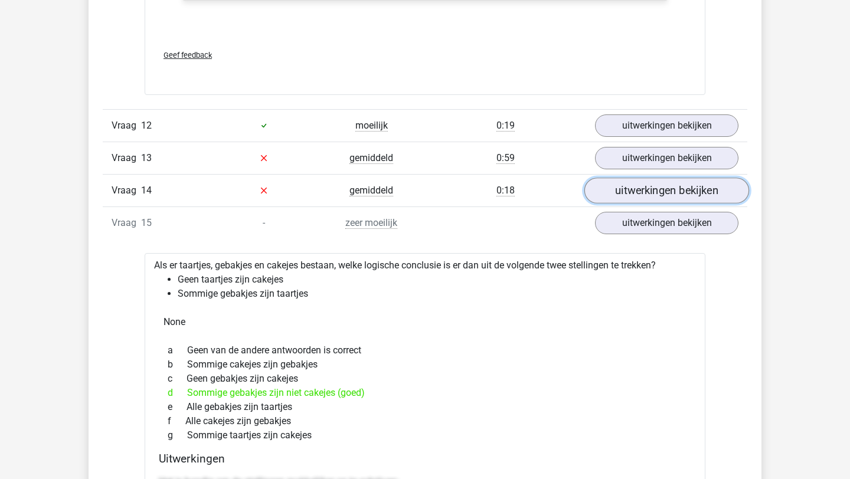
click at [648, 194] on link "uitwerkingen bekijken" at bounding box center [666, 191] width 165 height 26
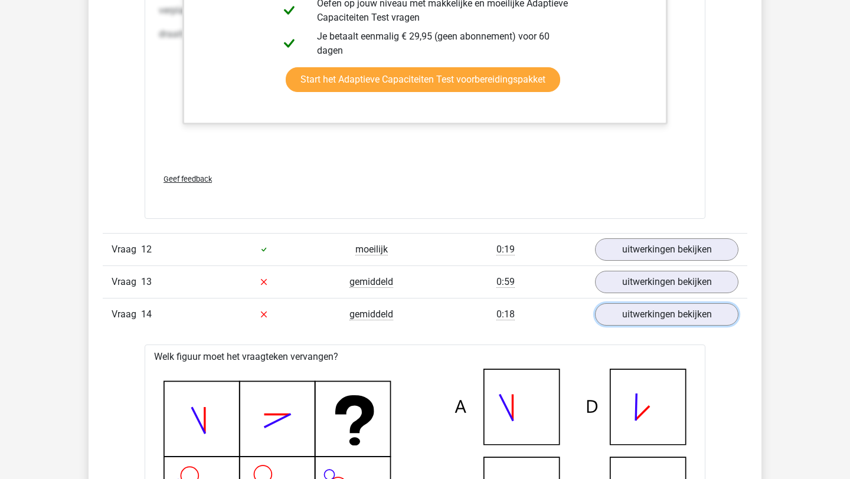
scroll to position [5112, 0]
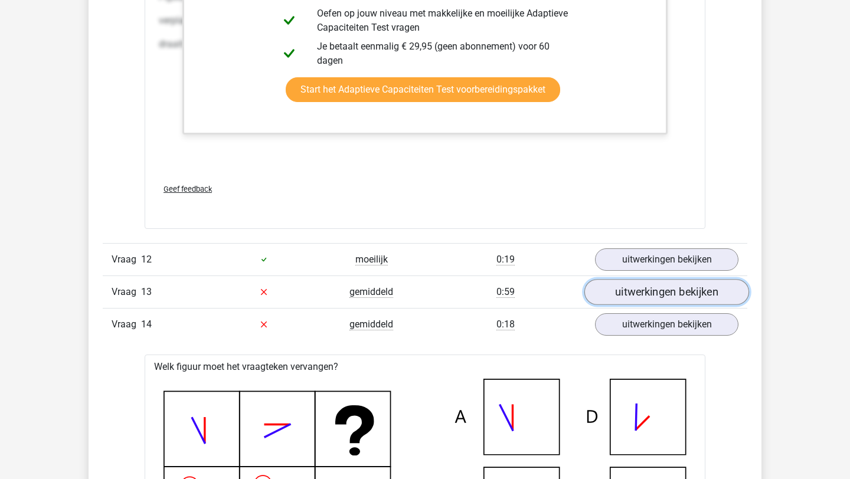
click at [659, 289] on link "uitwerkingen bekijken" at bounding box center [666, 292] width 165 height 26
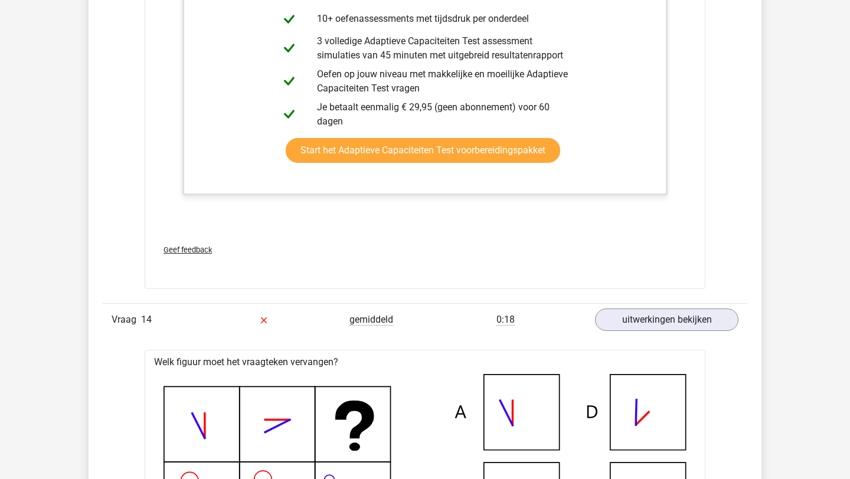
scroll to position [5847, 0]
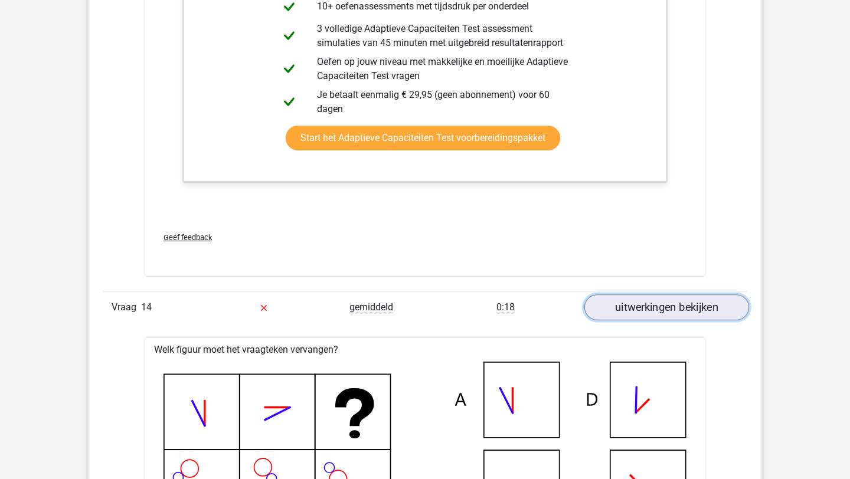
click at [659, 308] on link "uitwerkingen bekijken" at bounding box center [666, 308] width 165 height 26
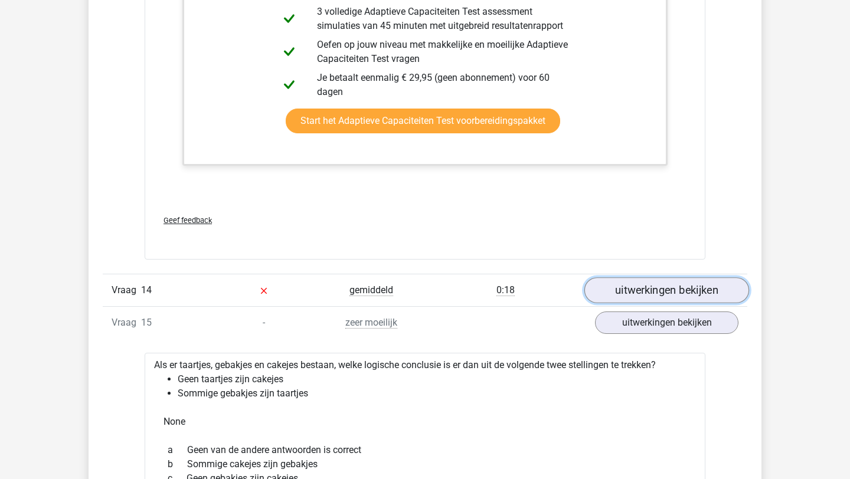
scroll to position [5877, 0]
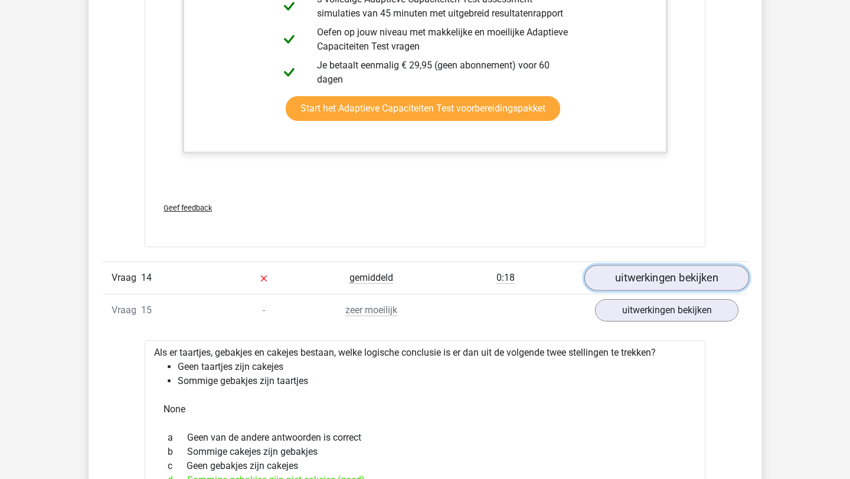
click at [651, 278] on link "uitwerkingen bekijken" at bounding box center [666, 278] width 165 height 26
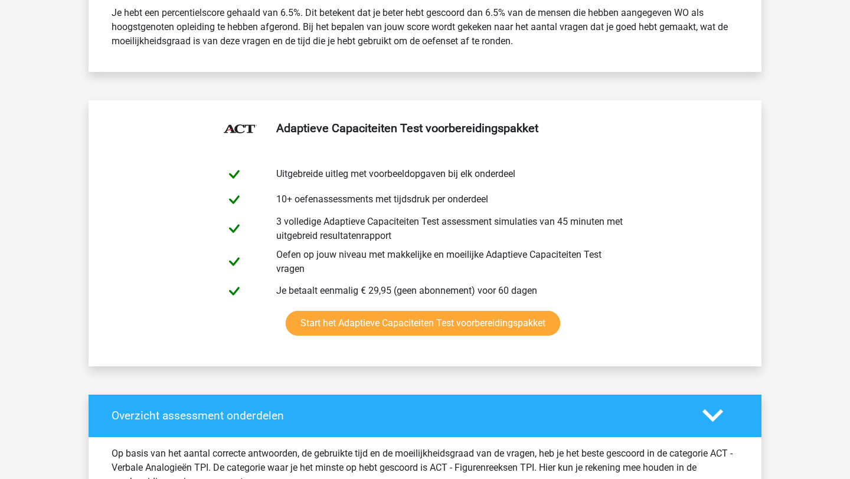
scroll to position [0, 0]
